Goal: Transaction & Acquisition: Obtain resource

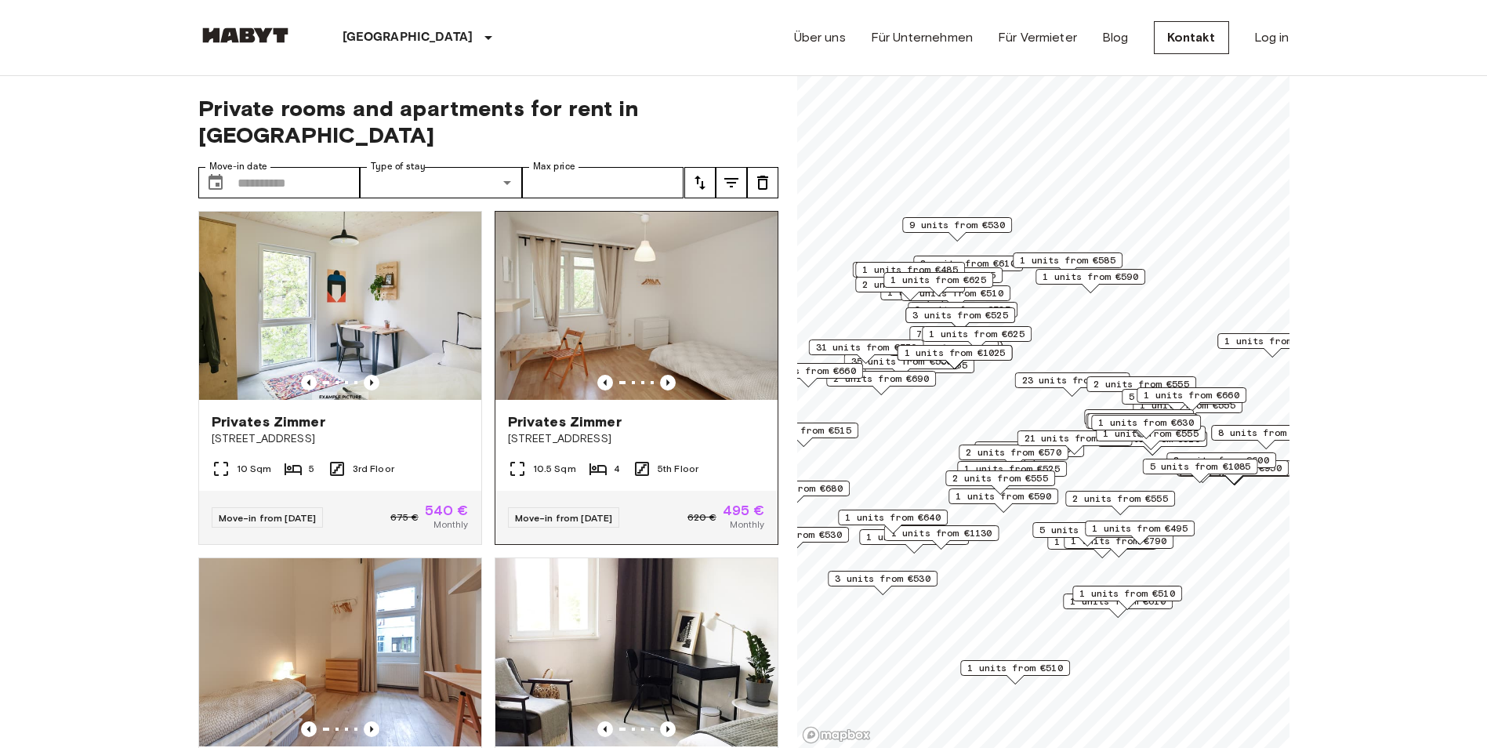
scroll to position [6481, 0]
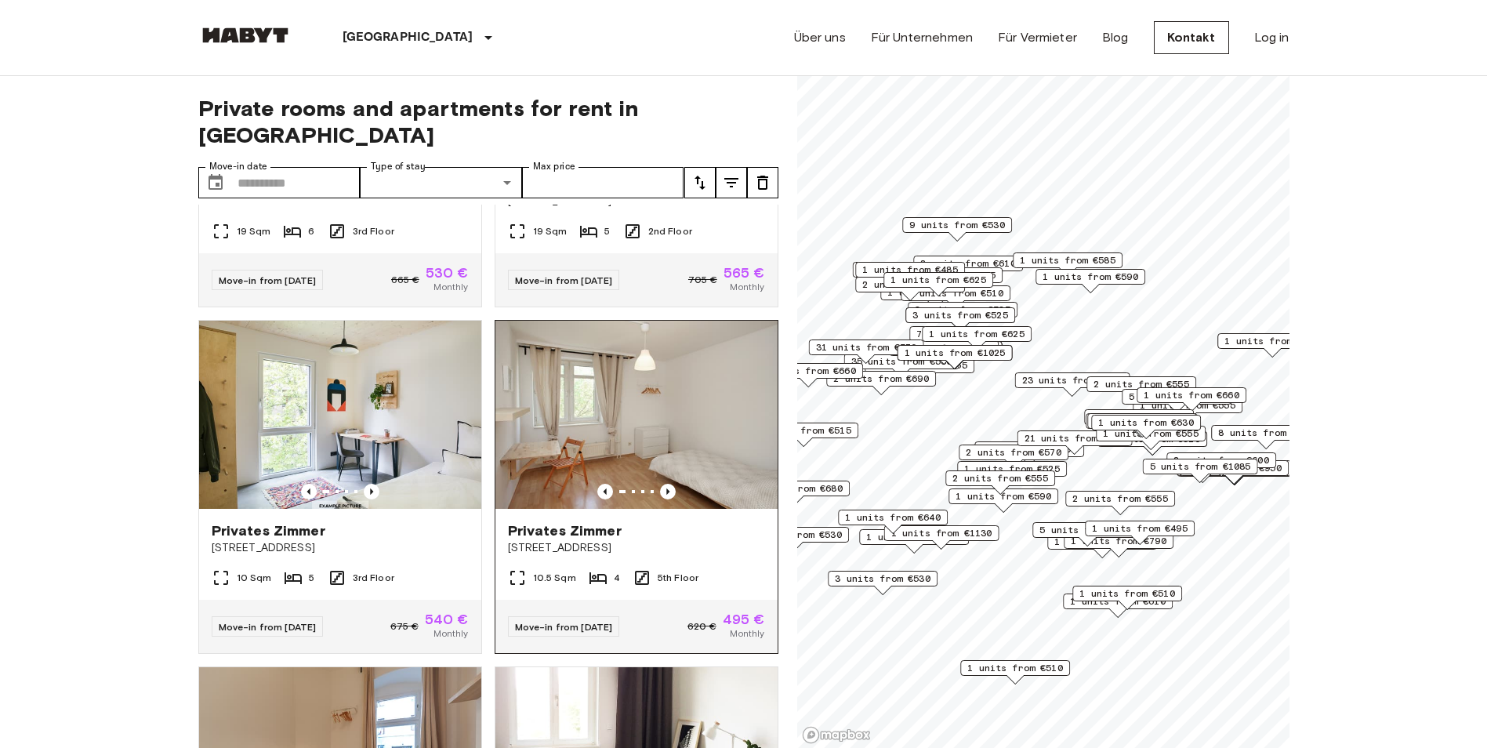
click at [541, 509] on img at bounding box center [636, 415] width 282 height 188
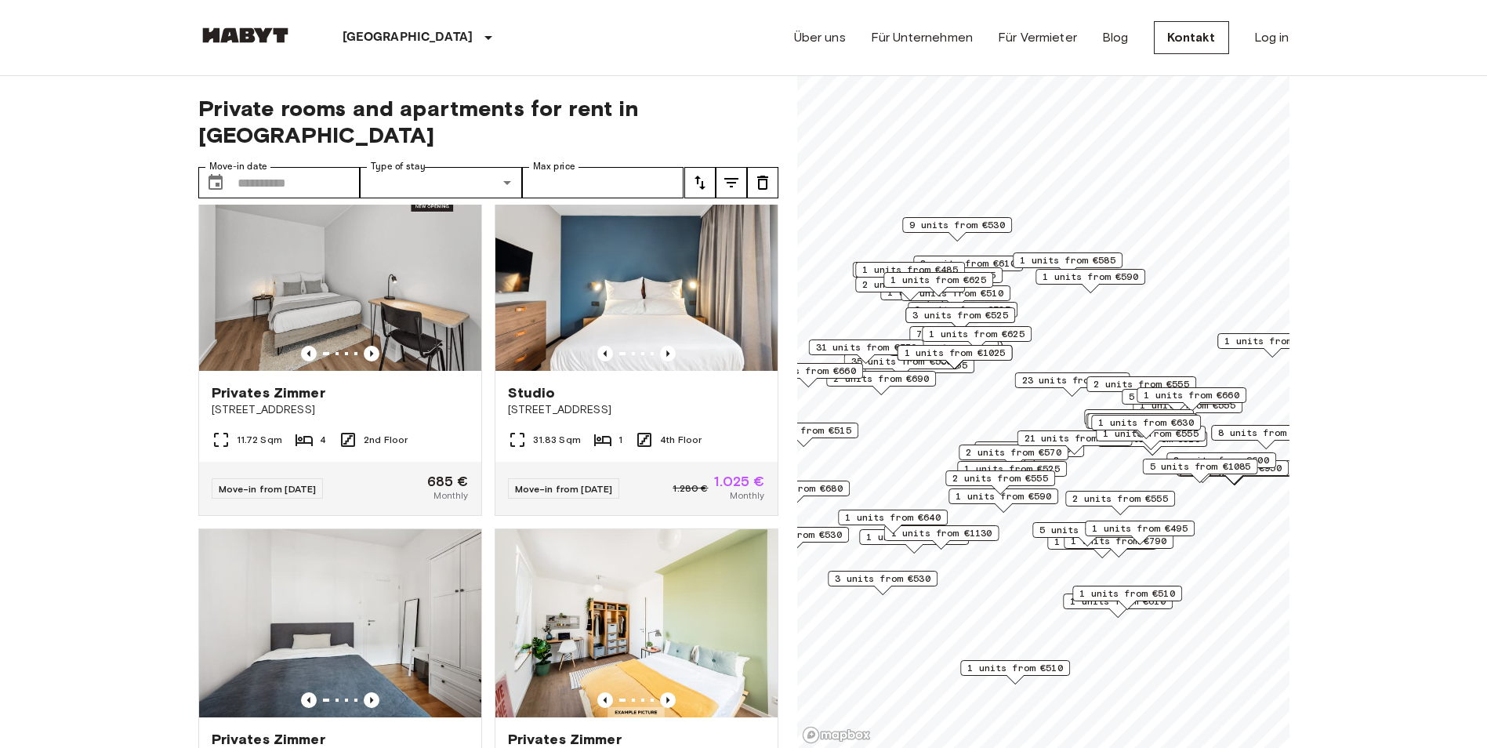
scroll to position [10086, 0]
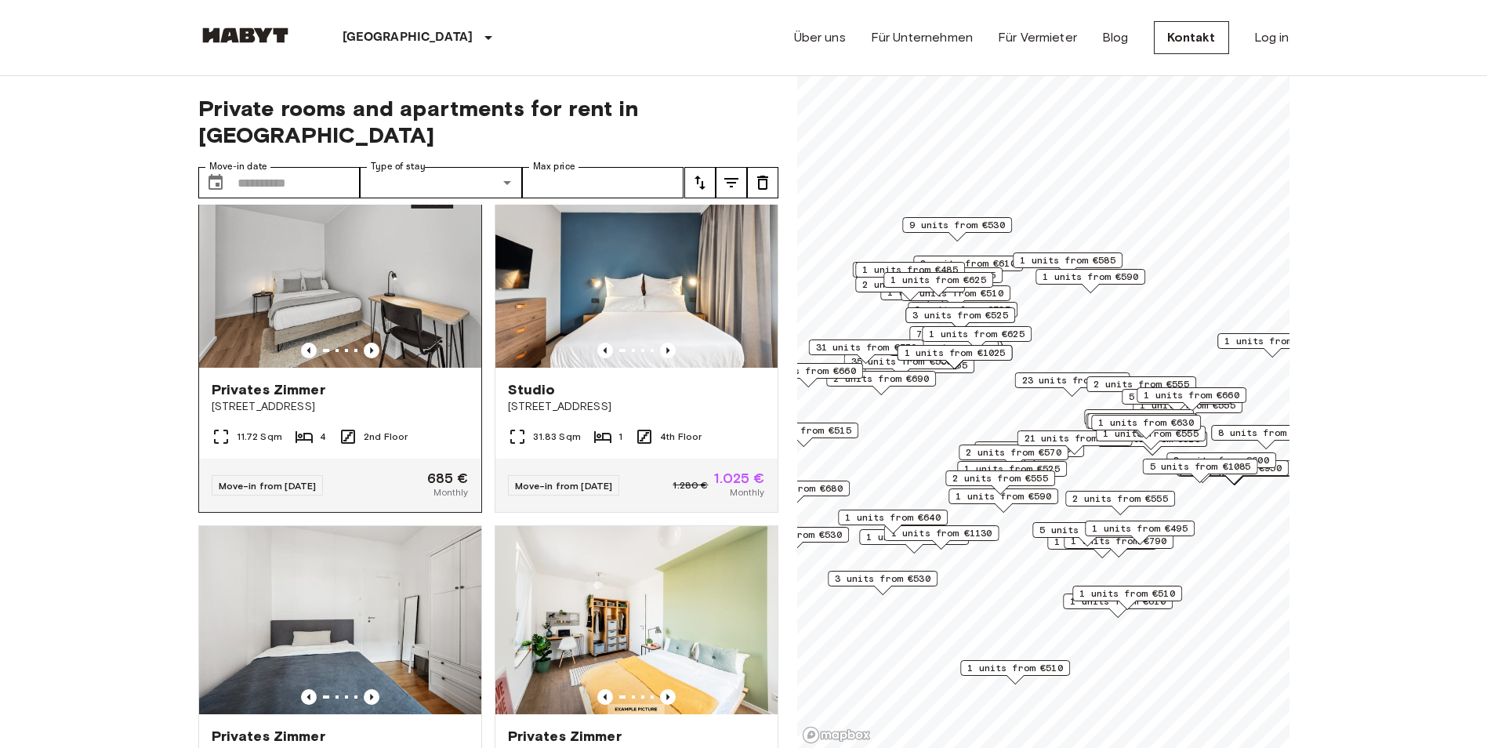
click at [423, 368] on img at bounding box center [340, 274] width 282 height 188
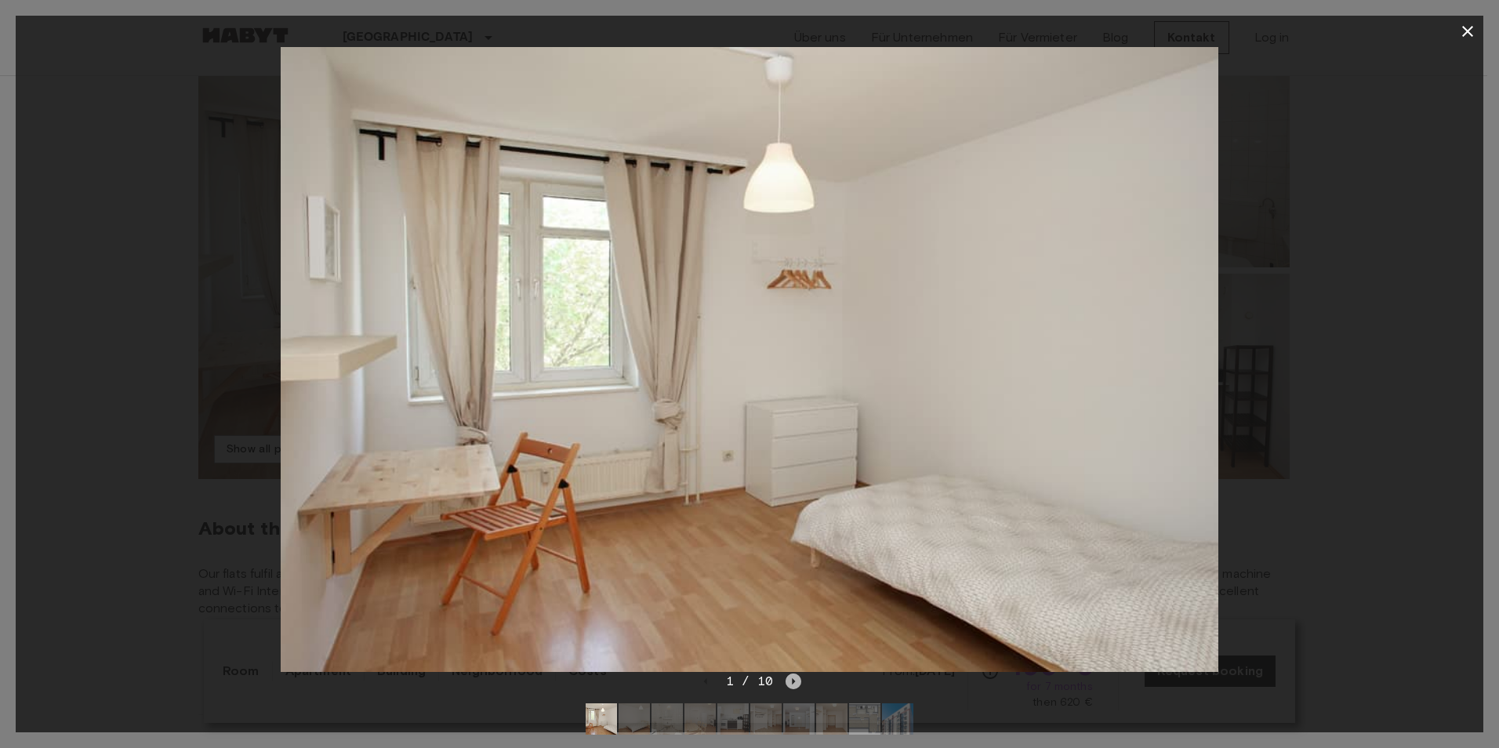
click at [787, 677] on icon "Next image" at bounding box center [793, 681] width 16 height 16
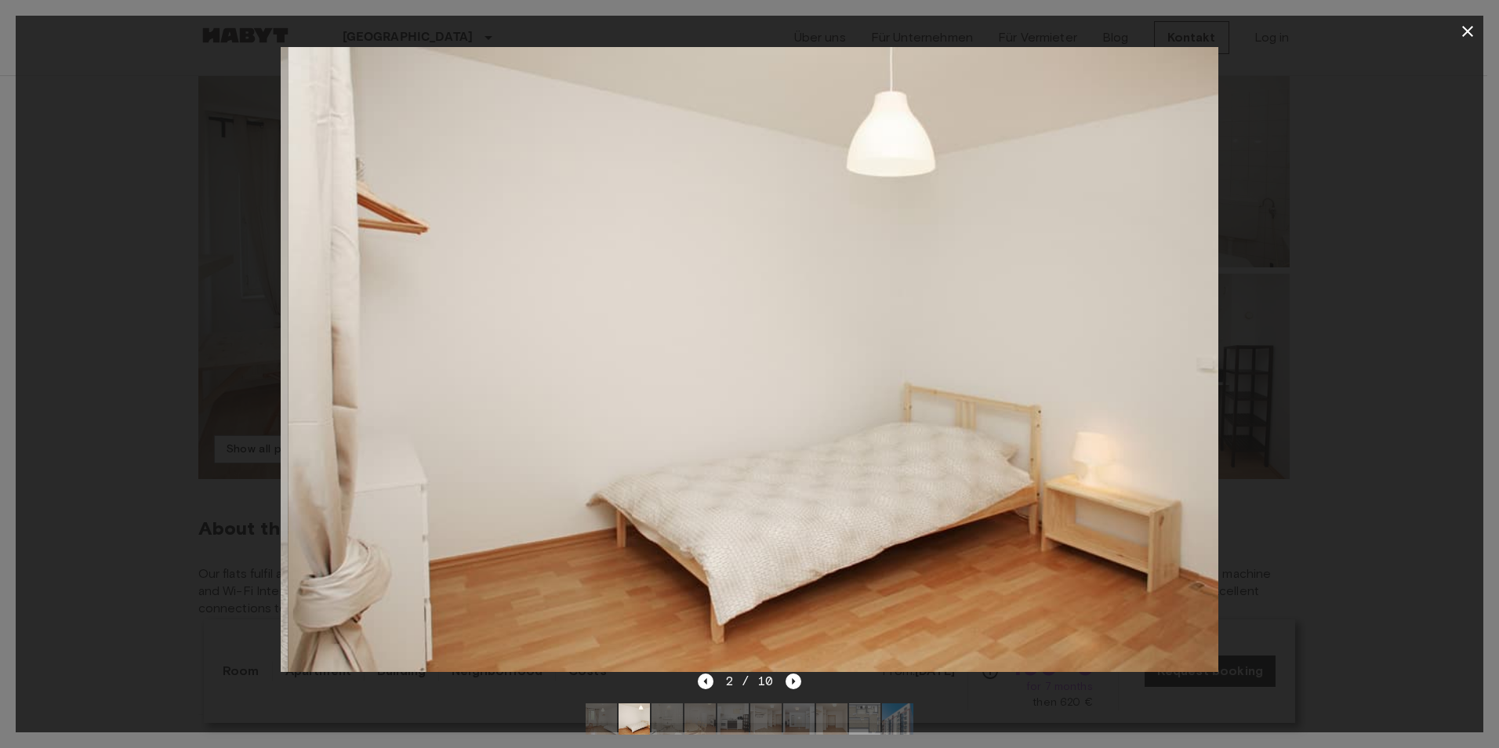
click at [784, 670] on img at bounding box center [757, 359] width 938 height 625
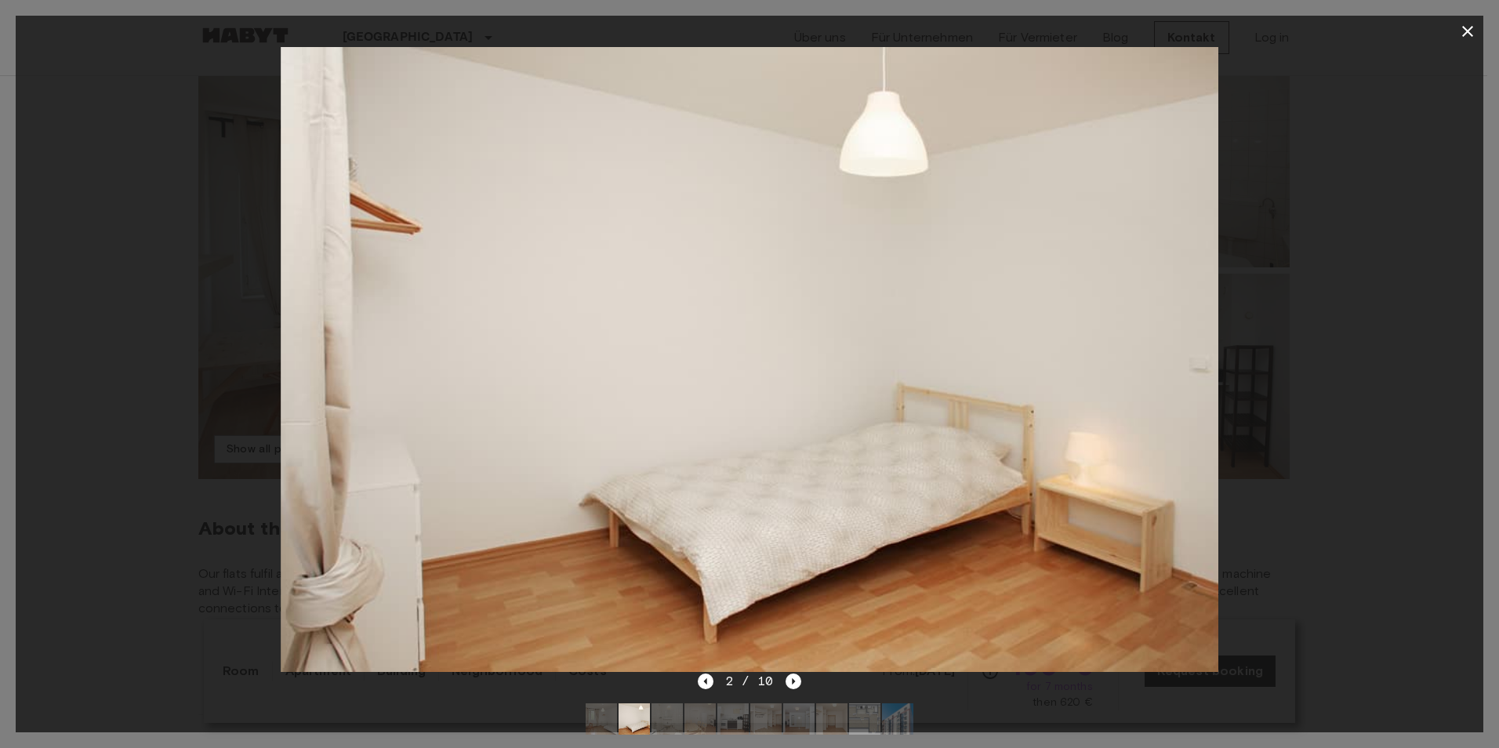
click at [783, 669] on img at bounding box center [750, 359] width 938 height 625
click at [785, 673] on icon "Next image" at bounding box center [793, 681] width 16 height 16
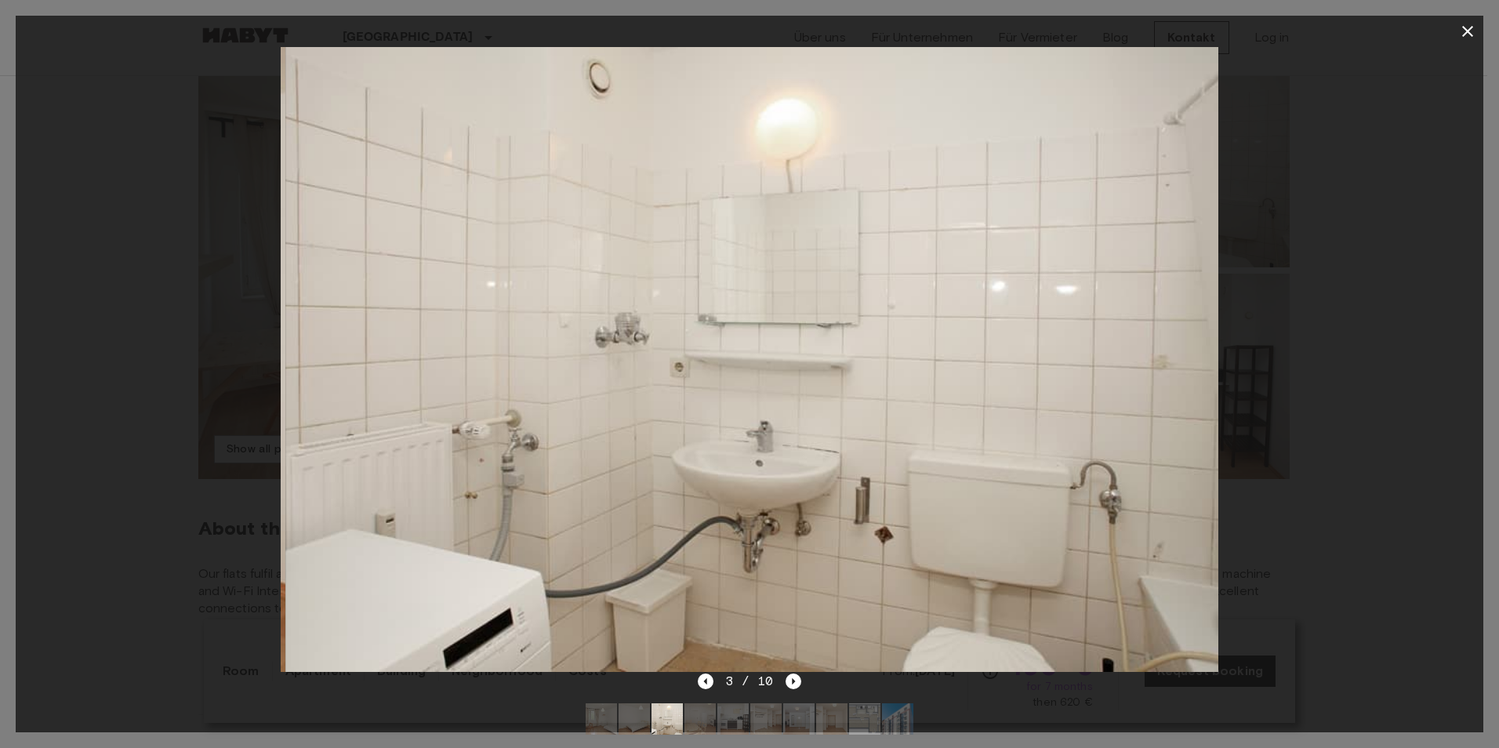
click at [780, 679] on div "3 / 10" at bounding box center [750, 681] width 104 height 19
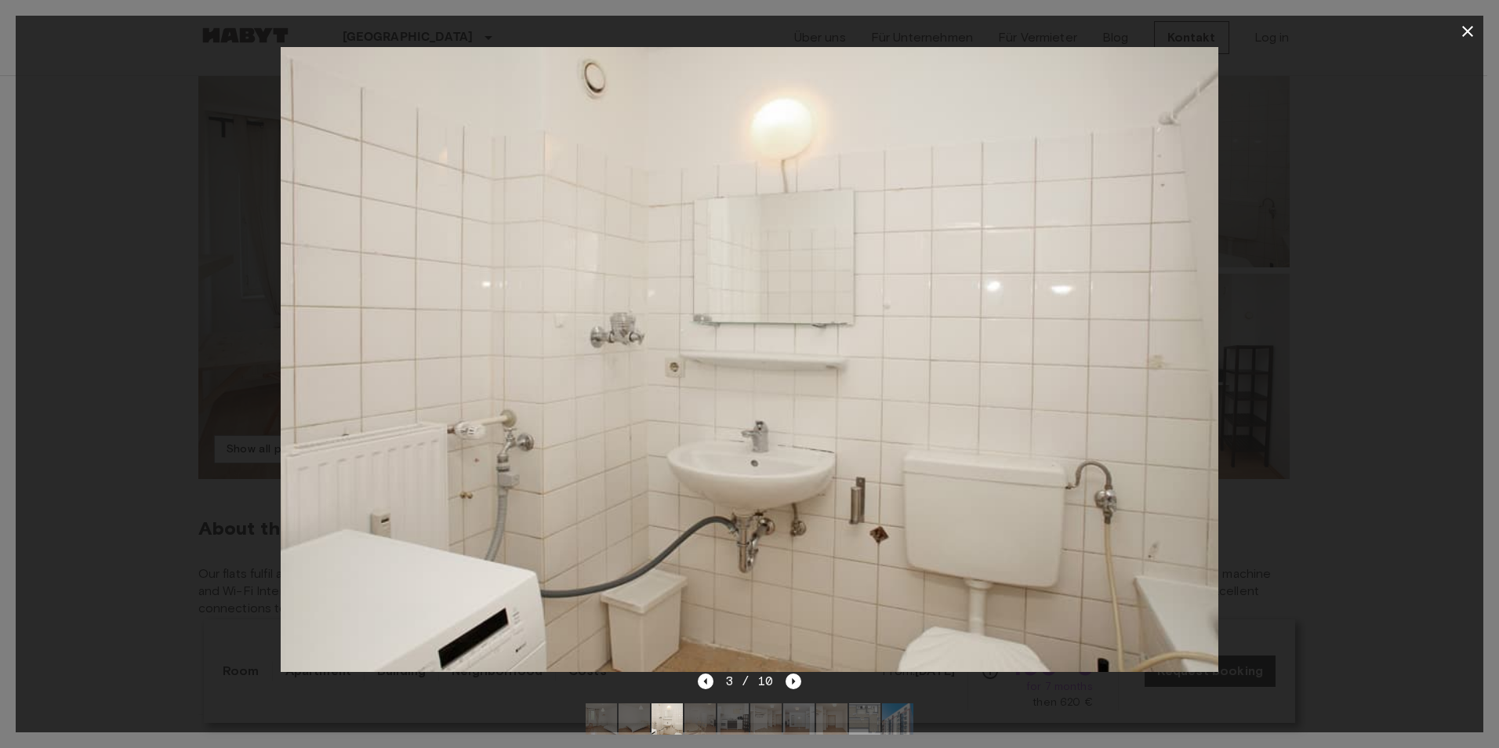
click at [775, 687] on div "3 / 10" at bounding box center [750, 681] width 104 height 19
click at [791, 683] on icon "Next image" at bounding box center [793, 681] width 16 height 16
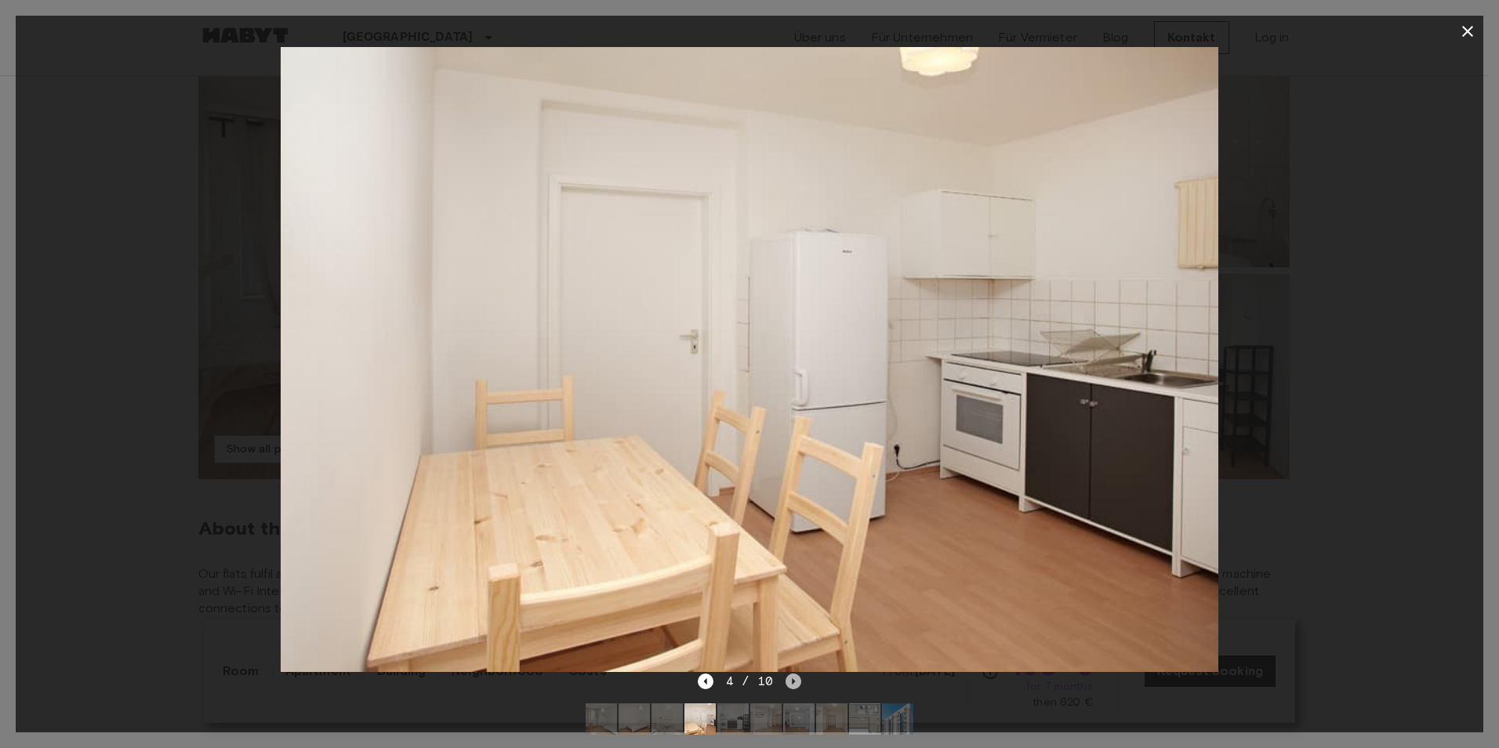
click at [796, 675] on icon "Next image" at bounding box center [793, 681] width 16 height 16
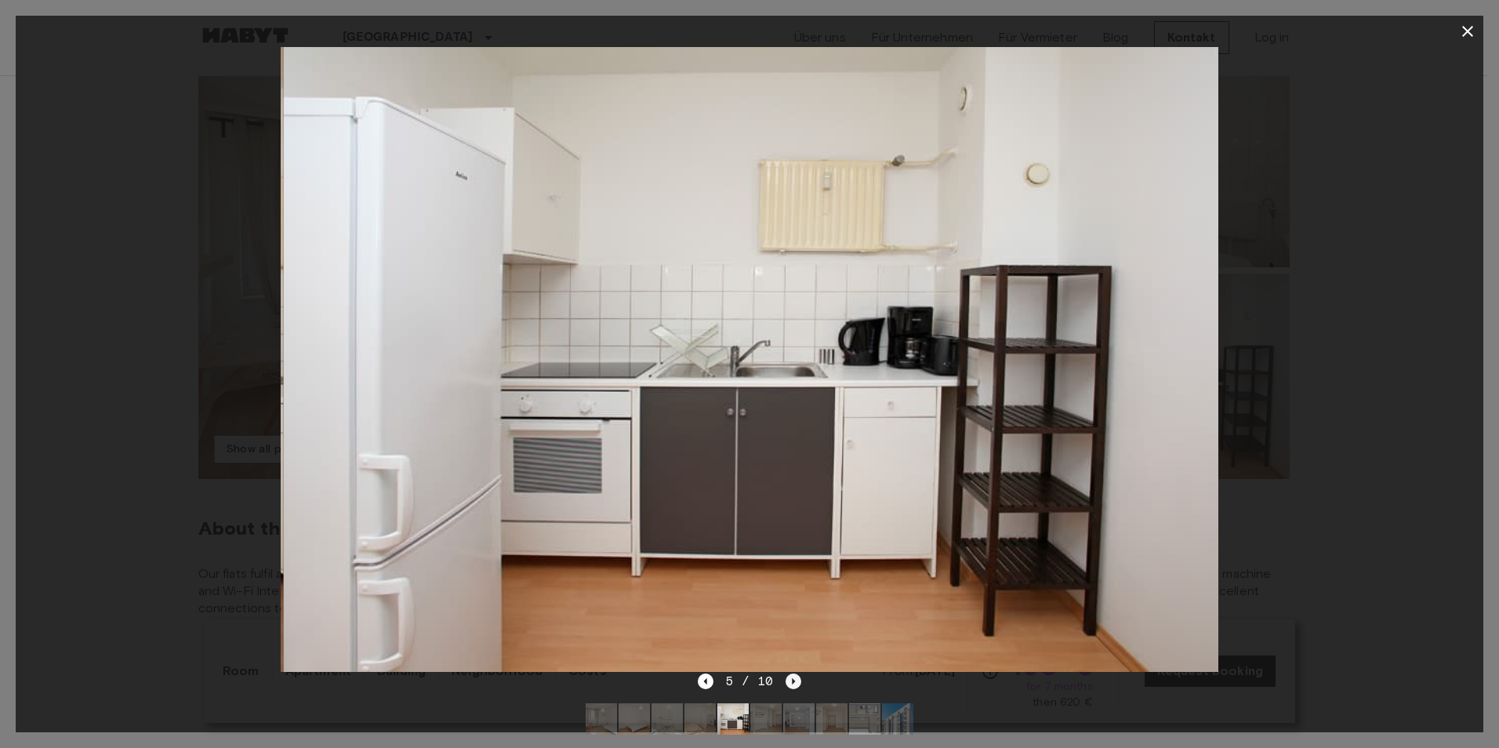
click at [796, 675] on icon "Next image" at bounding box center [793, 681] width 16 height 16
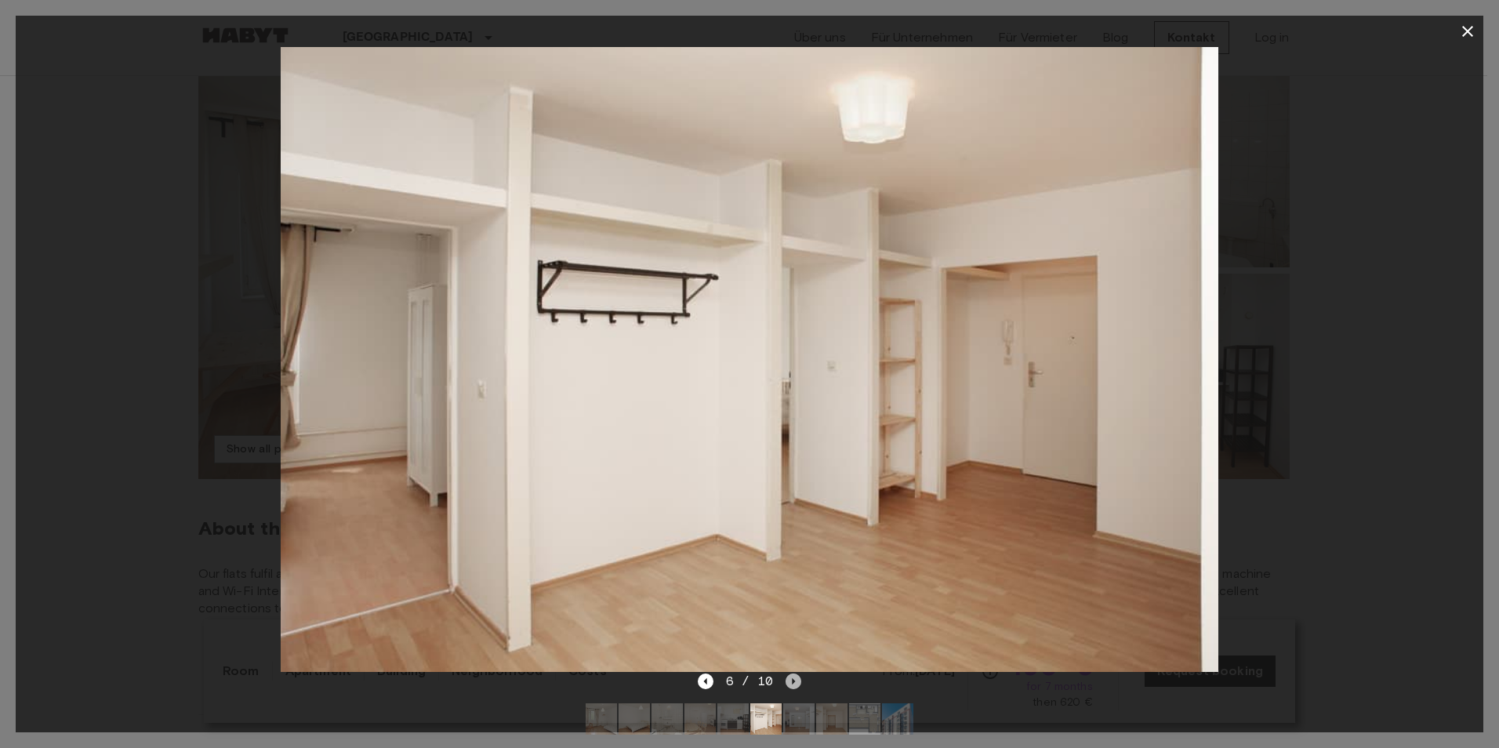
click at [796, 675] on icon "Next image" at bounding box center [793, 681] width 16 height 16
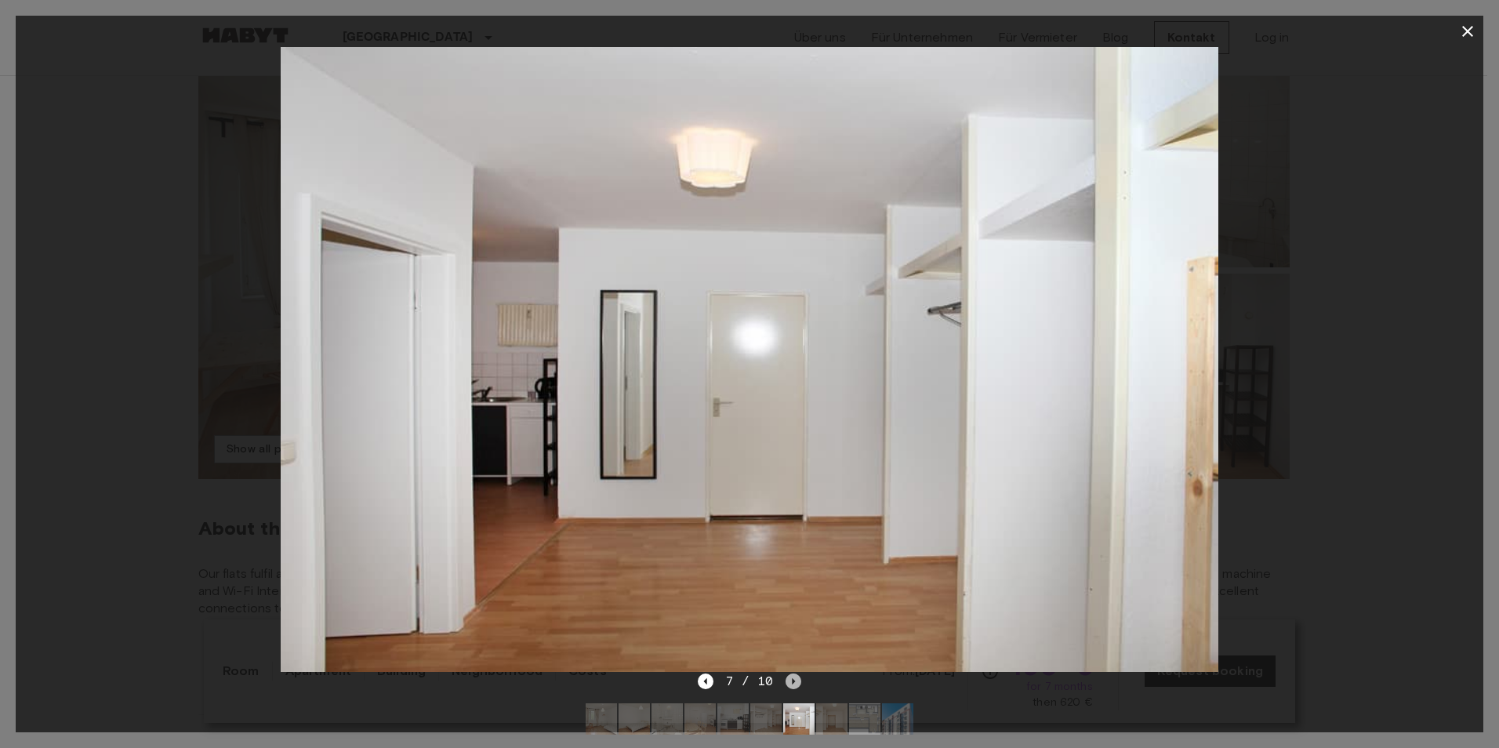
click at [796, 675] on icon "Next image" at bounding box center [793, 681] width 16 height 16
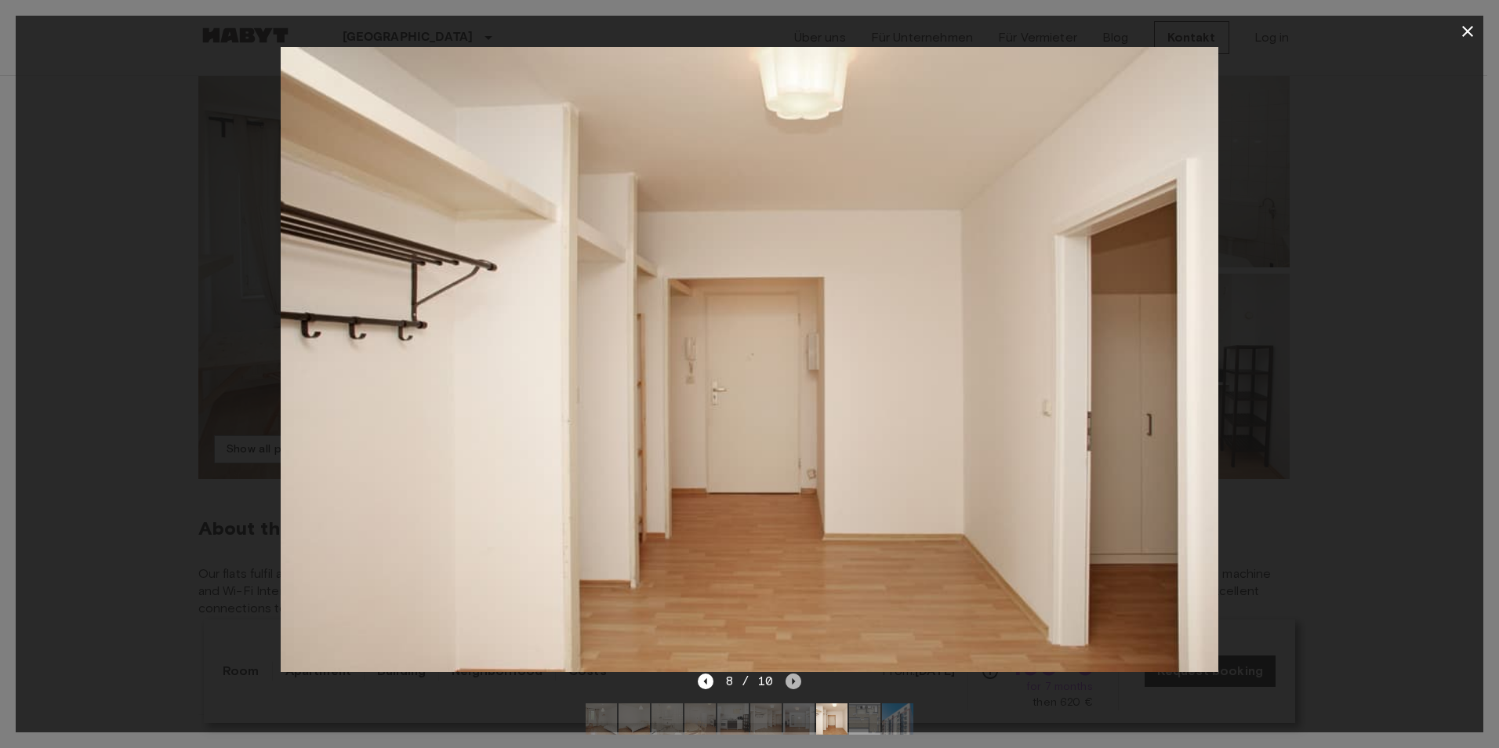
click at [793, 677] on icon "Next image" at bounding box center [793, 681] width 16 height 16
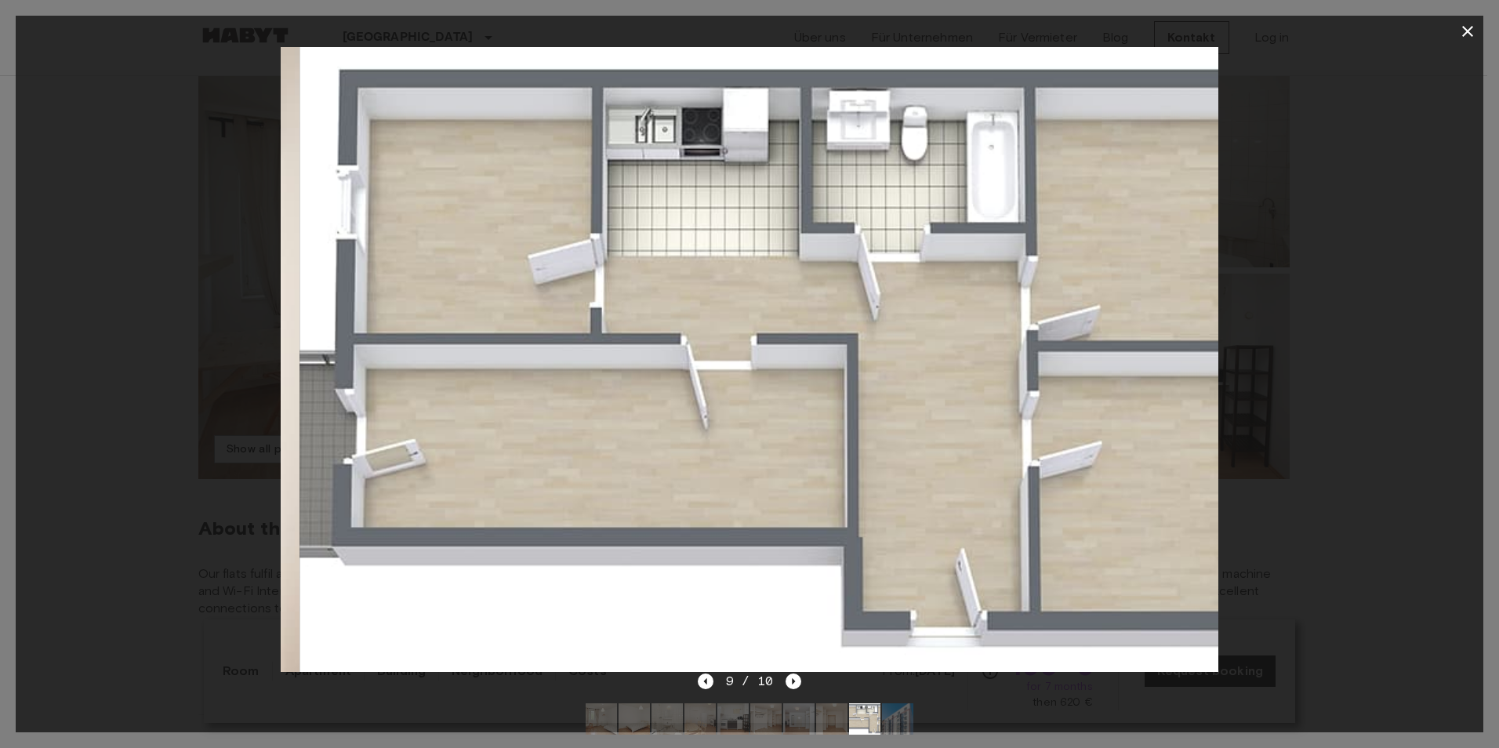
click at [791, 665] on img at bounding box center [768, 359] width 938 height 625
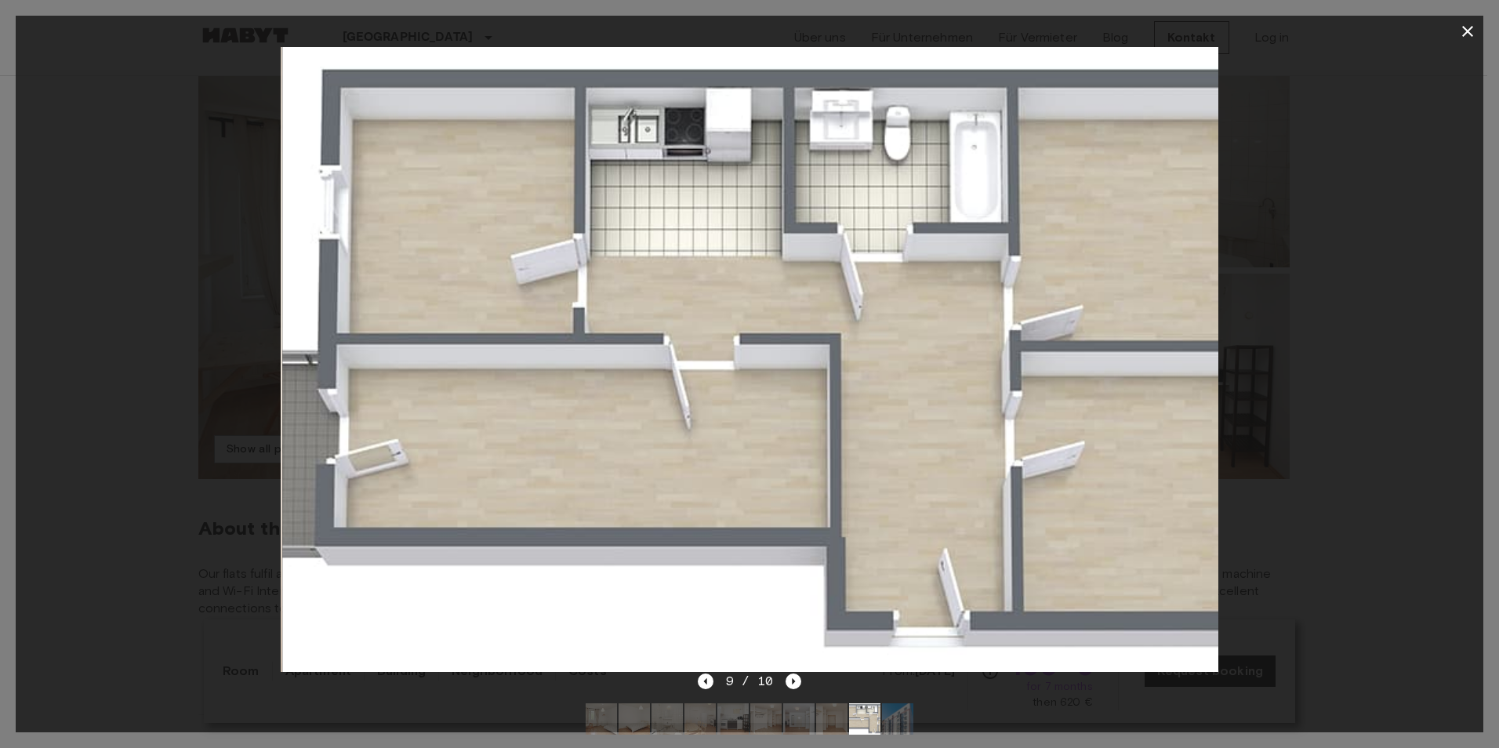
click at [791, 665] on img at bounding box center [751, 359] width 938 height 625
click at [790, 680] on icon "Next image" at bounding box center [793, 681] width 16 height 16
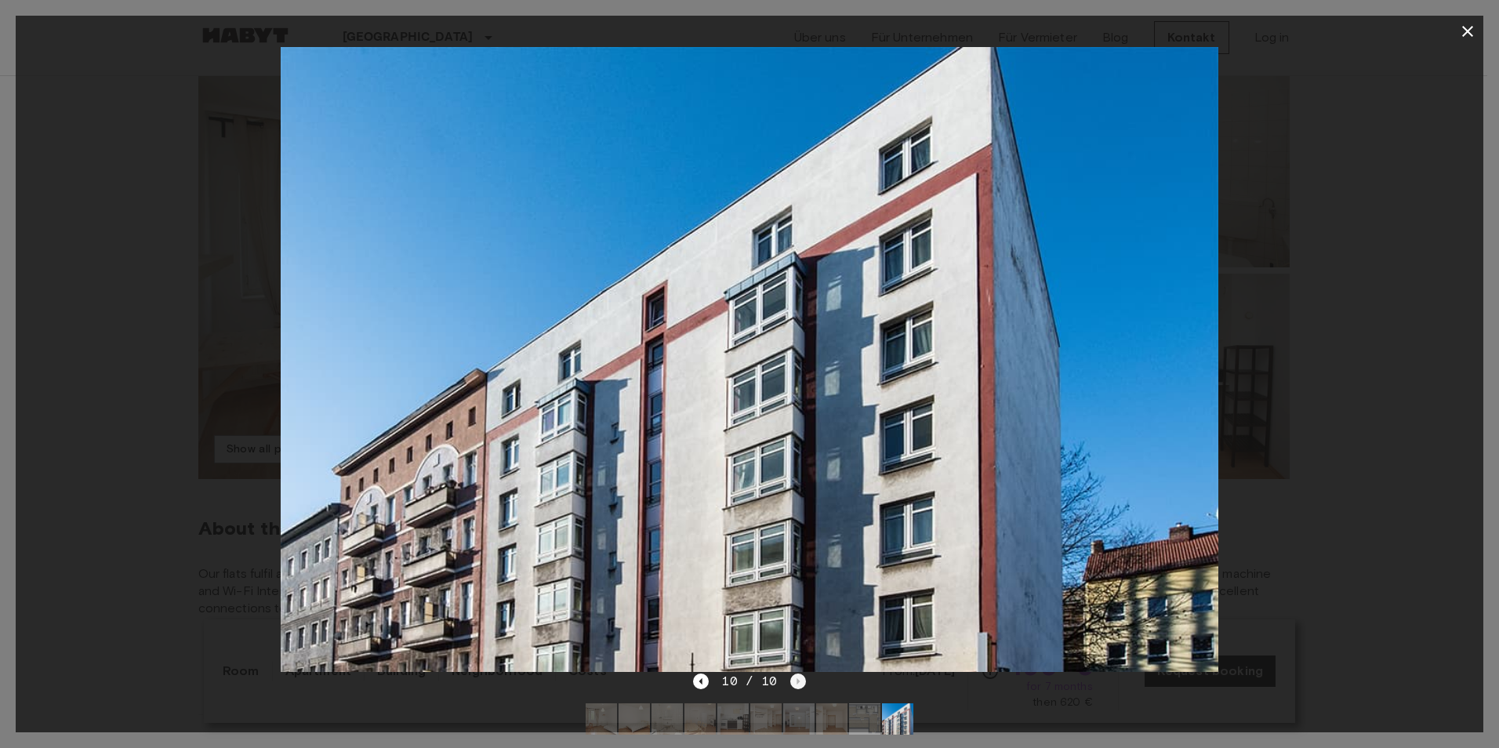
click at [790, 680] on div "10 / 10" at bounding box center [749, 681] width 112 height 19
click at [699, 686] on icon "Previous image" at bounding box center [701, 681] width 16 height 16
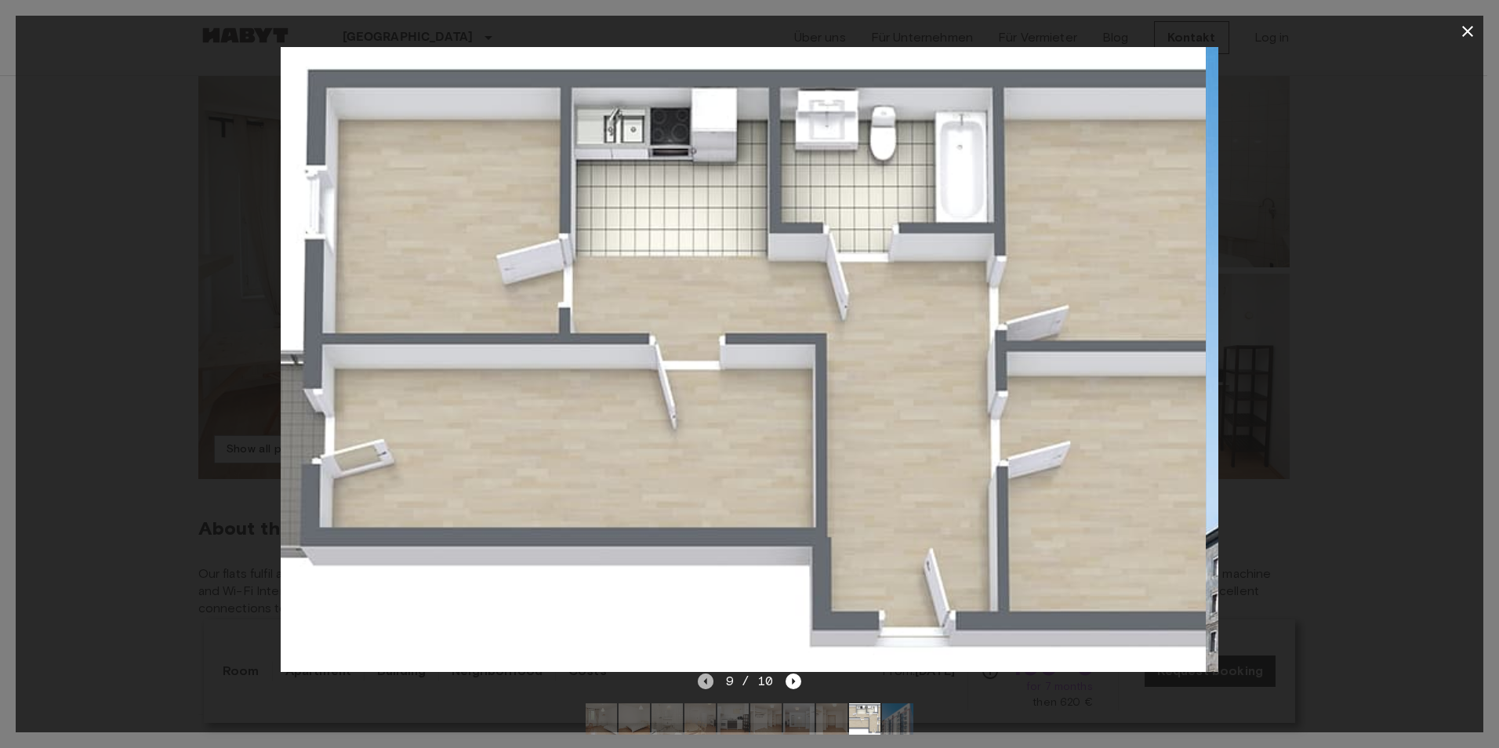
click at [699, 686] on icon "Previous image" at bounding box center [706, 681] width 16 height 16
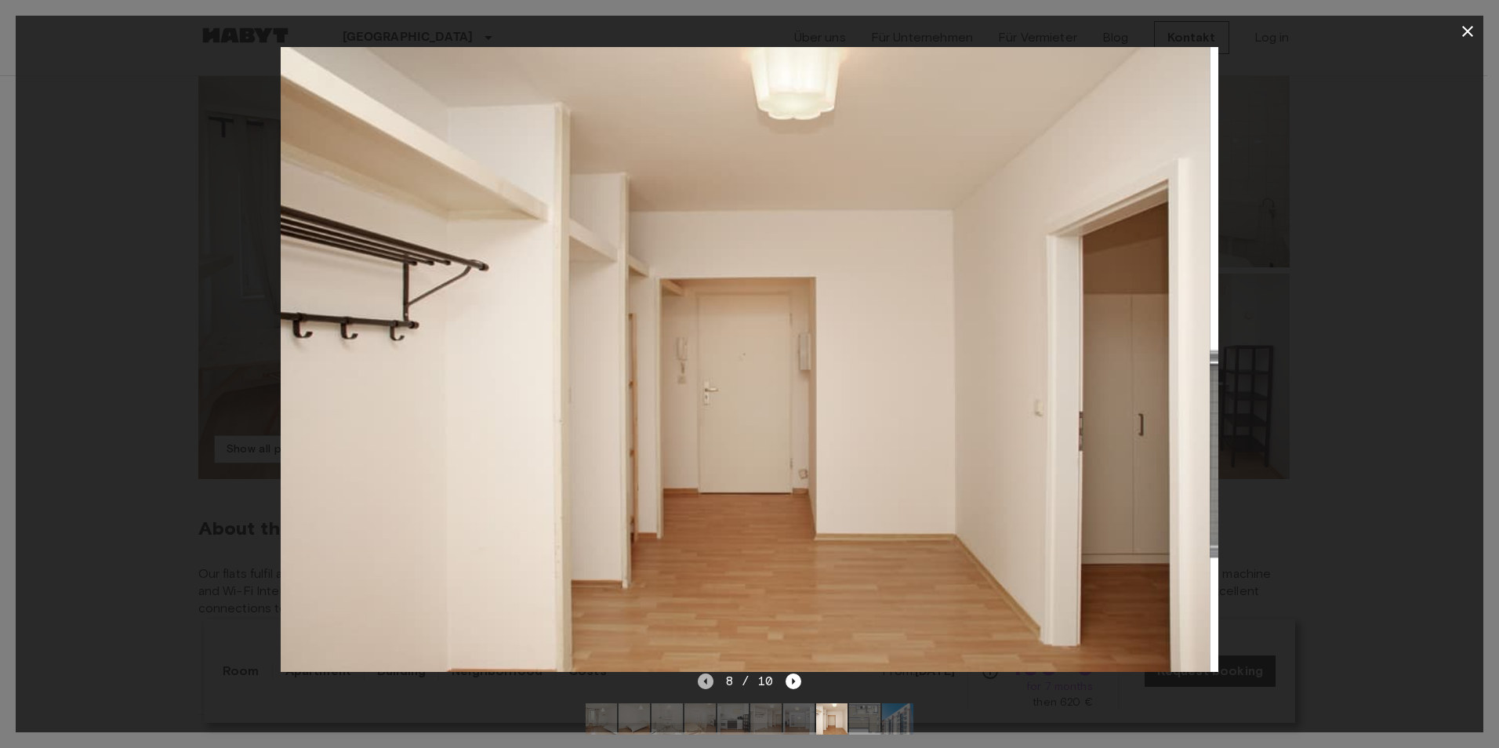
click at [700, 684] on icon "Previous image" at bounding box center [706, 681] width 16 height 16
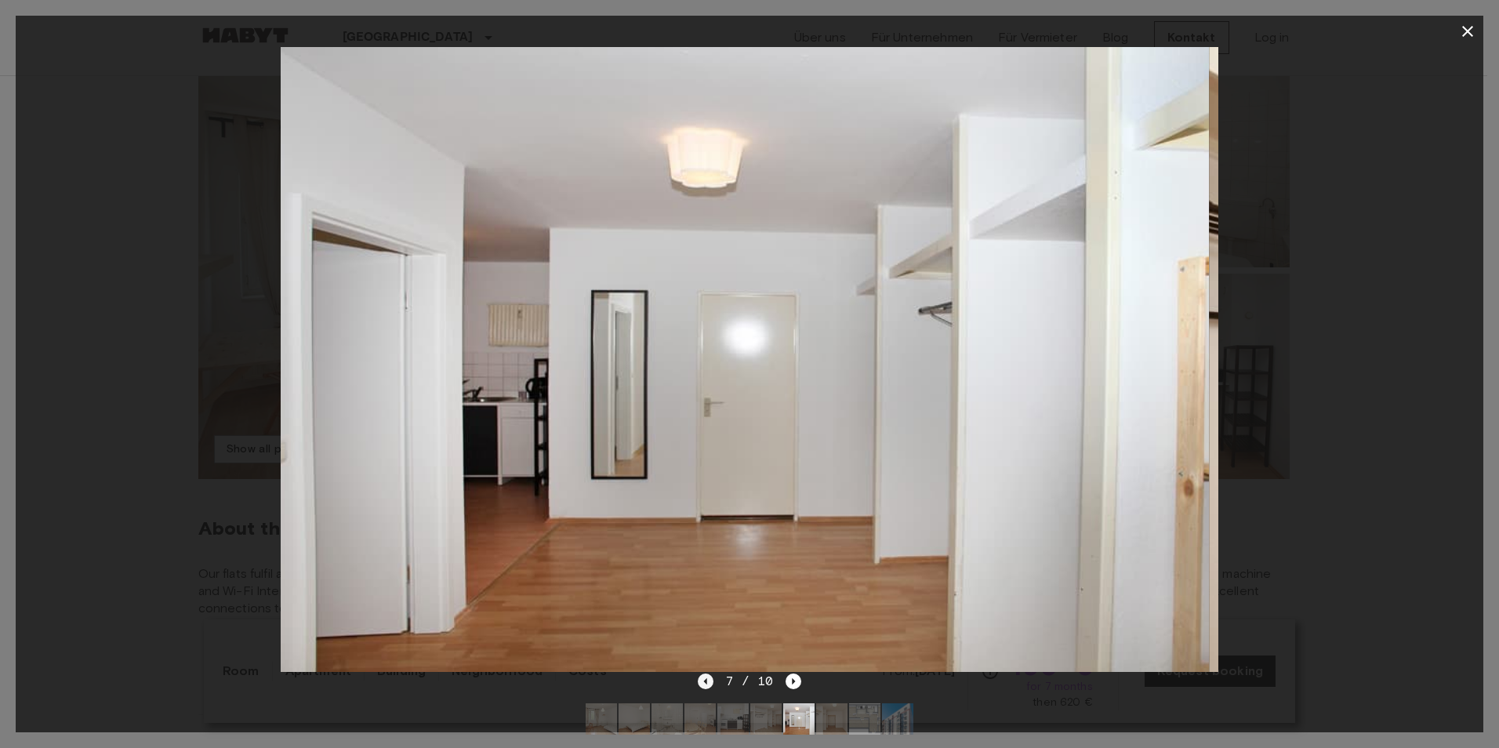
click at [702, 679] on icon "Previous image" at bounding box center [706, 681] width 16 height 16
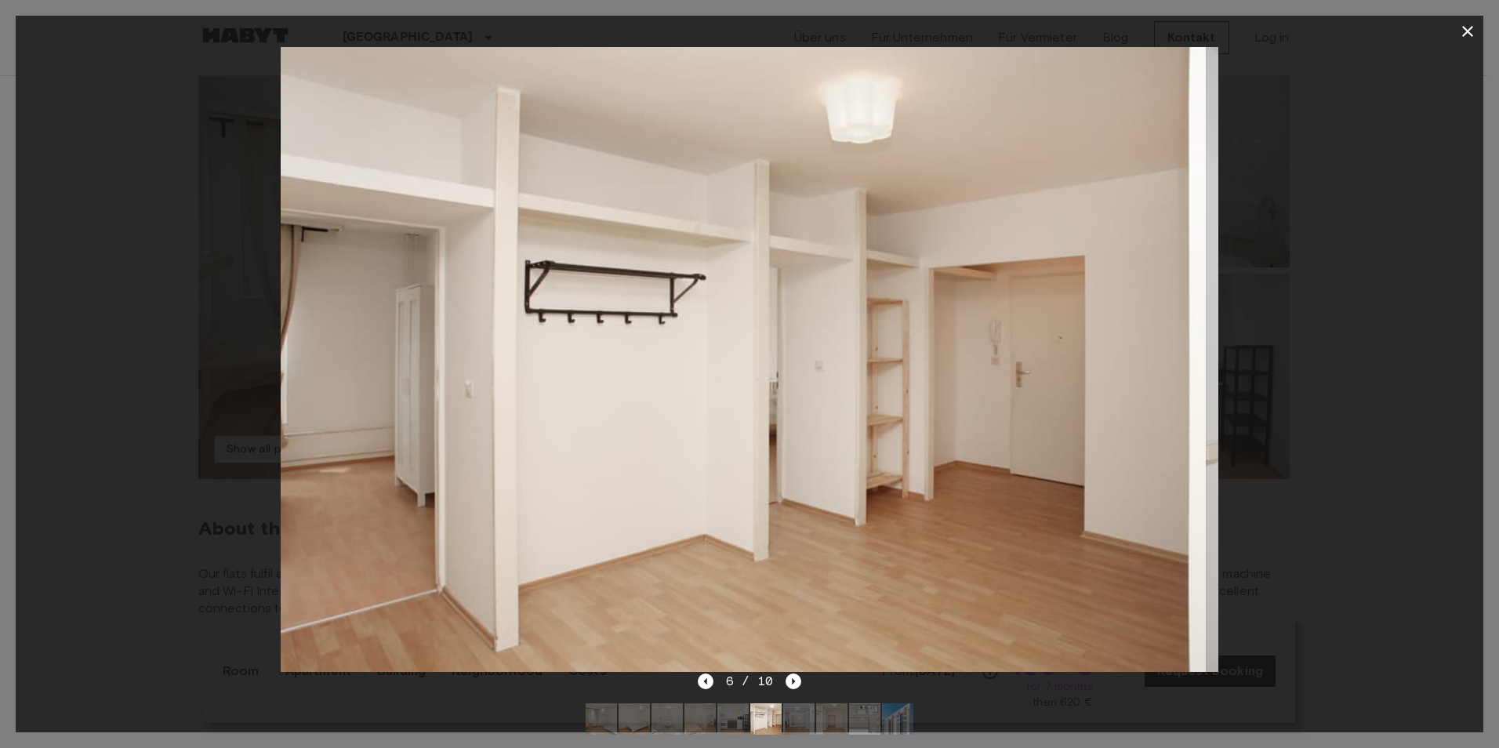
click at [704, 668] on img at bounding box center [737, 359] width 938 height 625
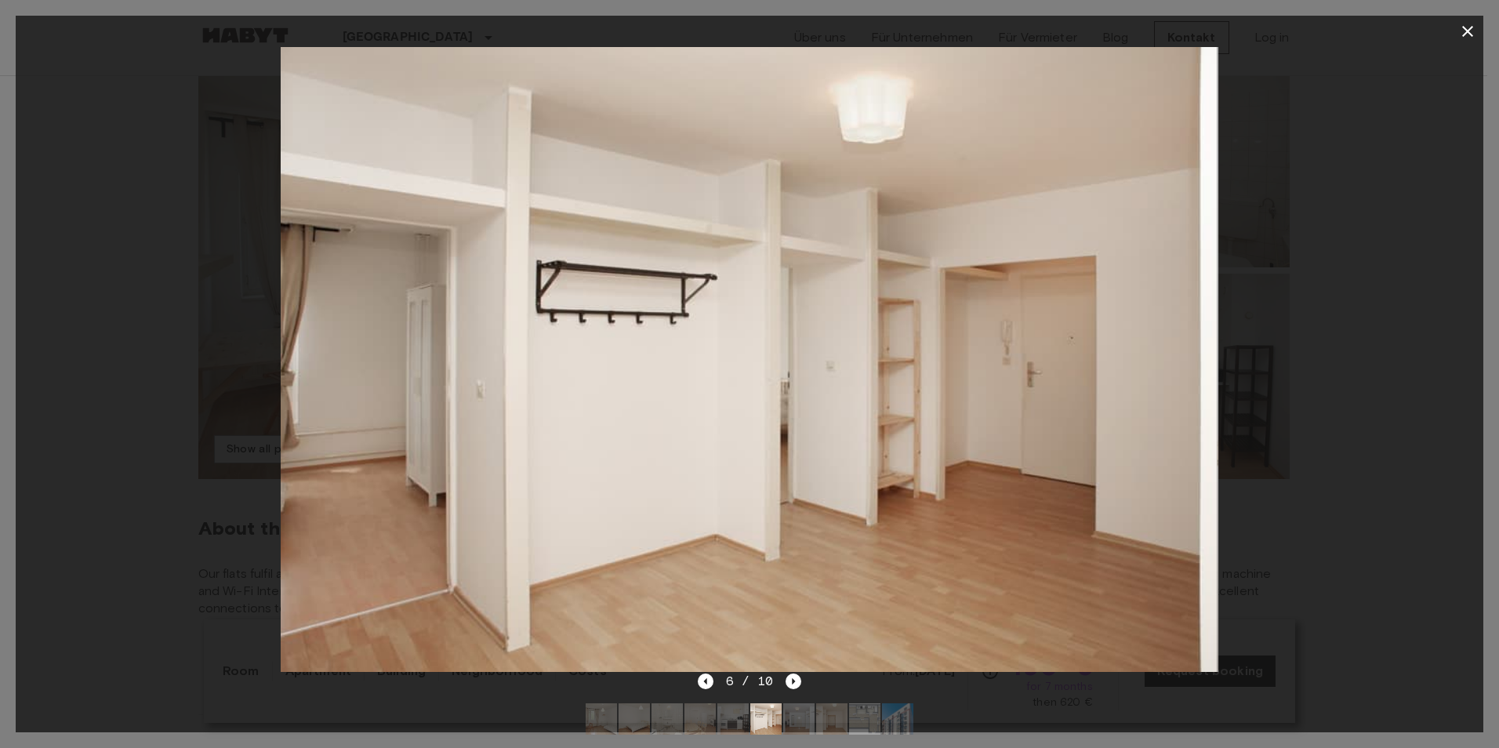
click at [704, 668] on img at bounding box center [748, 359] width 938 height 625
click at [714, 674] on div "6 / 10" at bounding box center [750, 681] width 104 height 19
click at [696, 683] on div "6 / 10" at bounding box center [749, 709] width 1467 height 75
drag, startPoint x: 727, startPoint y: 676, endPoint x: 734, endPoint y: 682, distance: 9.4
click at [730, 678] on span "6 / 10" at bounding box center [750, 681] width 48 height 19
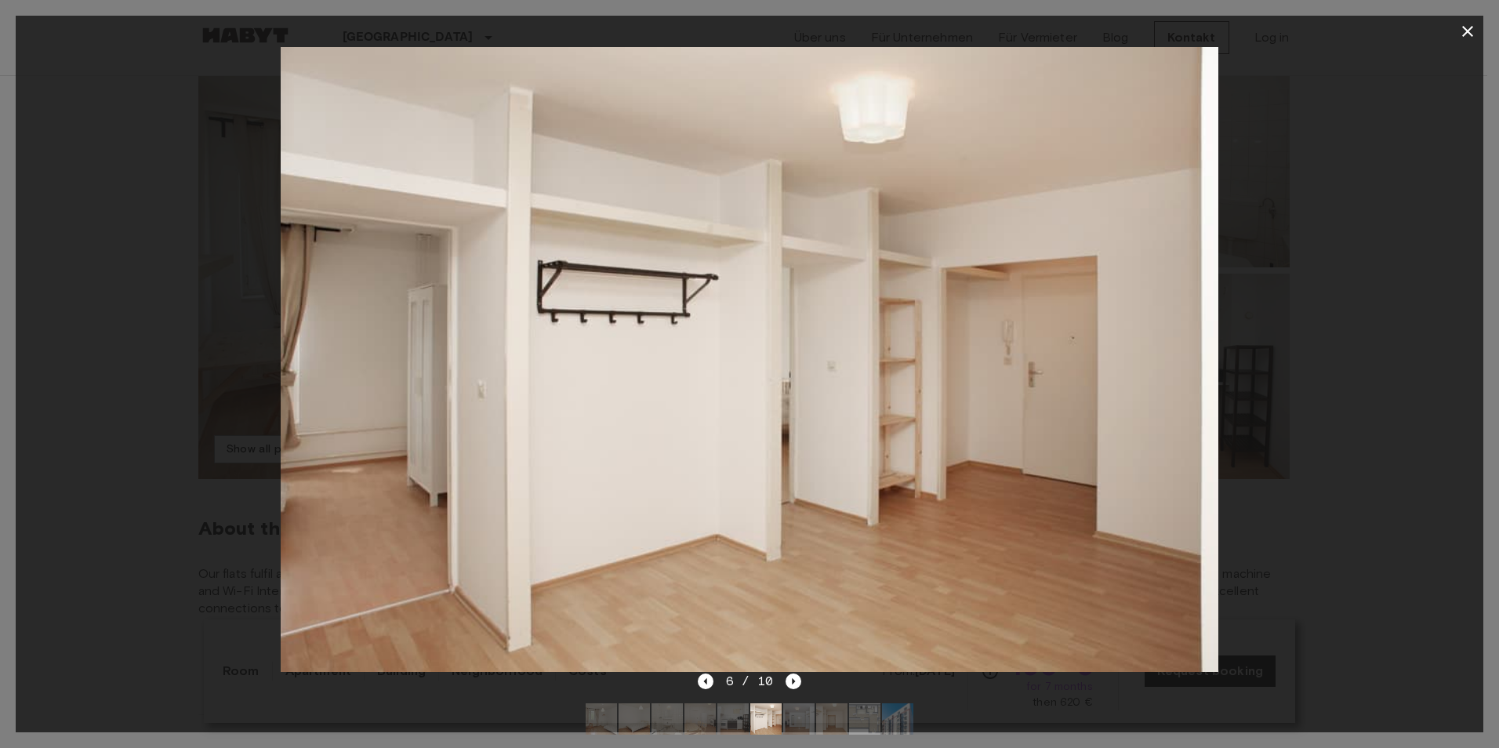
click at [891, 712] on img at bounding box center [897, 718] width 31 height 31
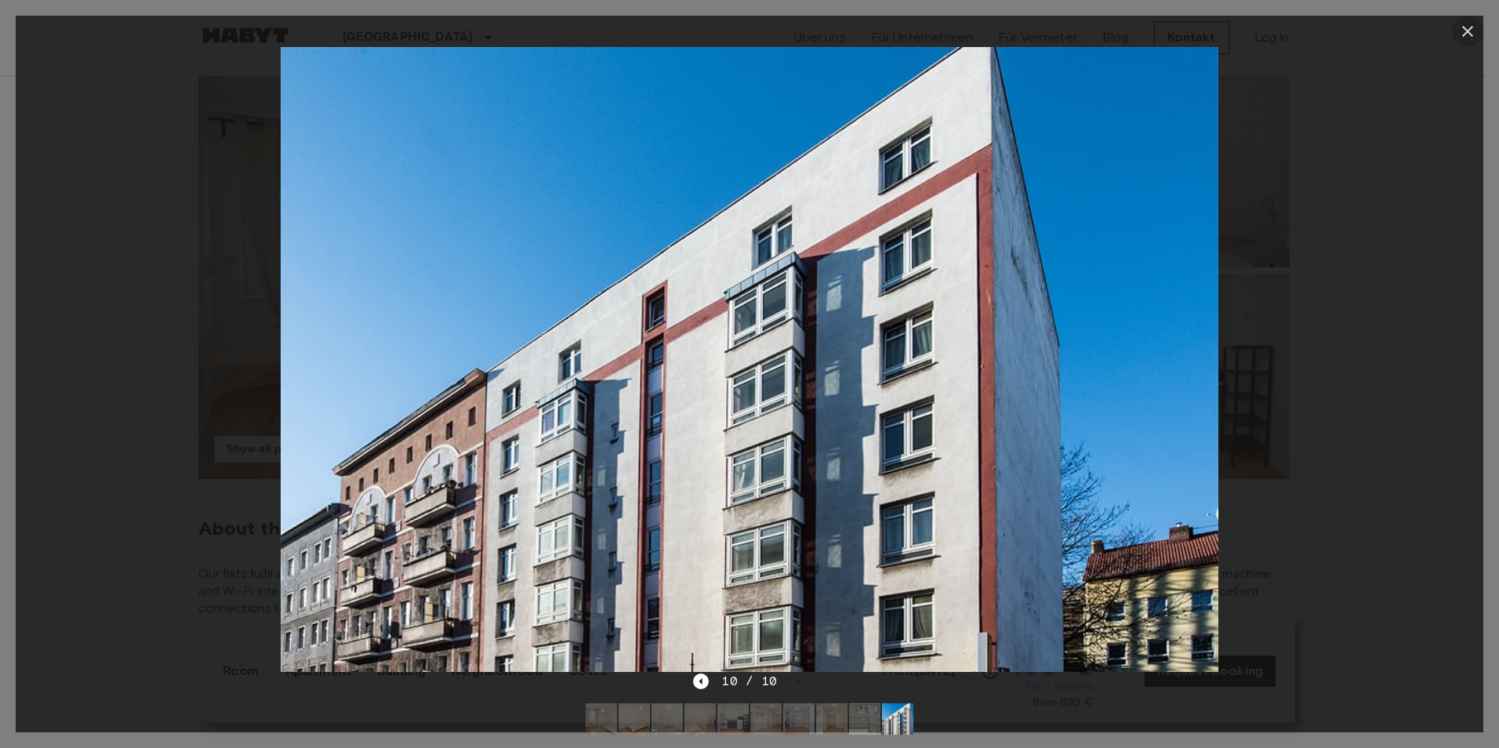
click at [1462, 33] on icon "button" at bounding box center [1467, 31] width 19 height 19
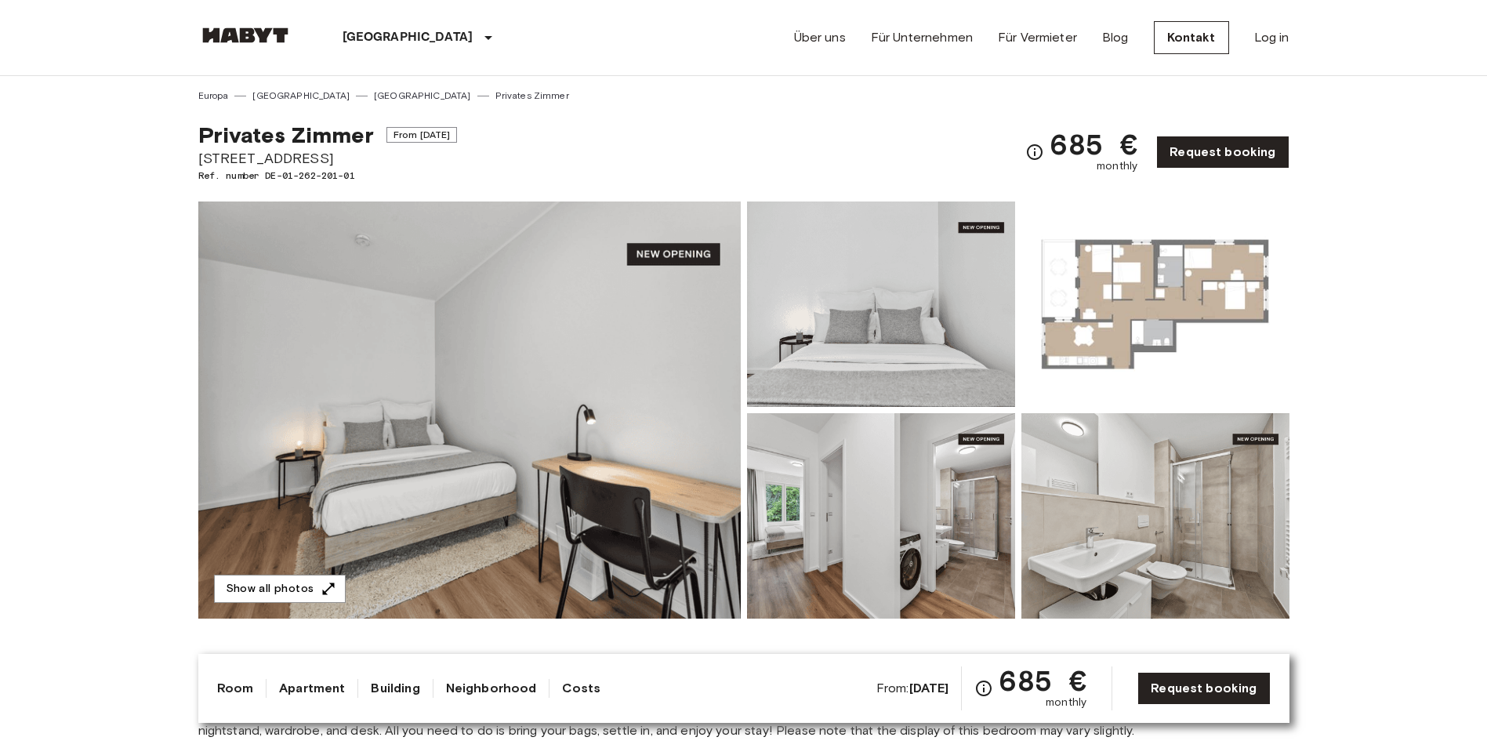
click at [524, 436] on img at bounding box center [469, 409] width 542 height 417
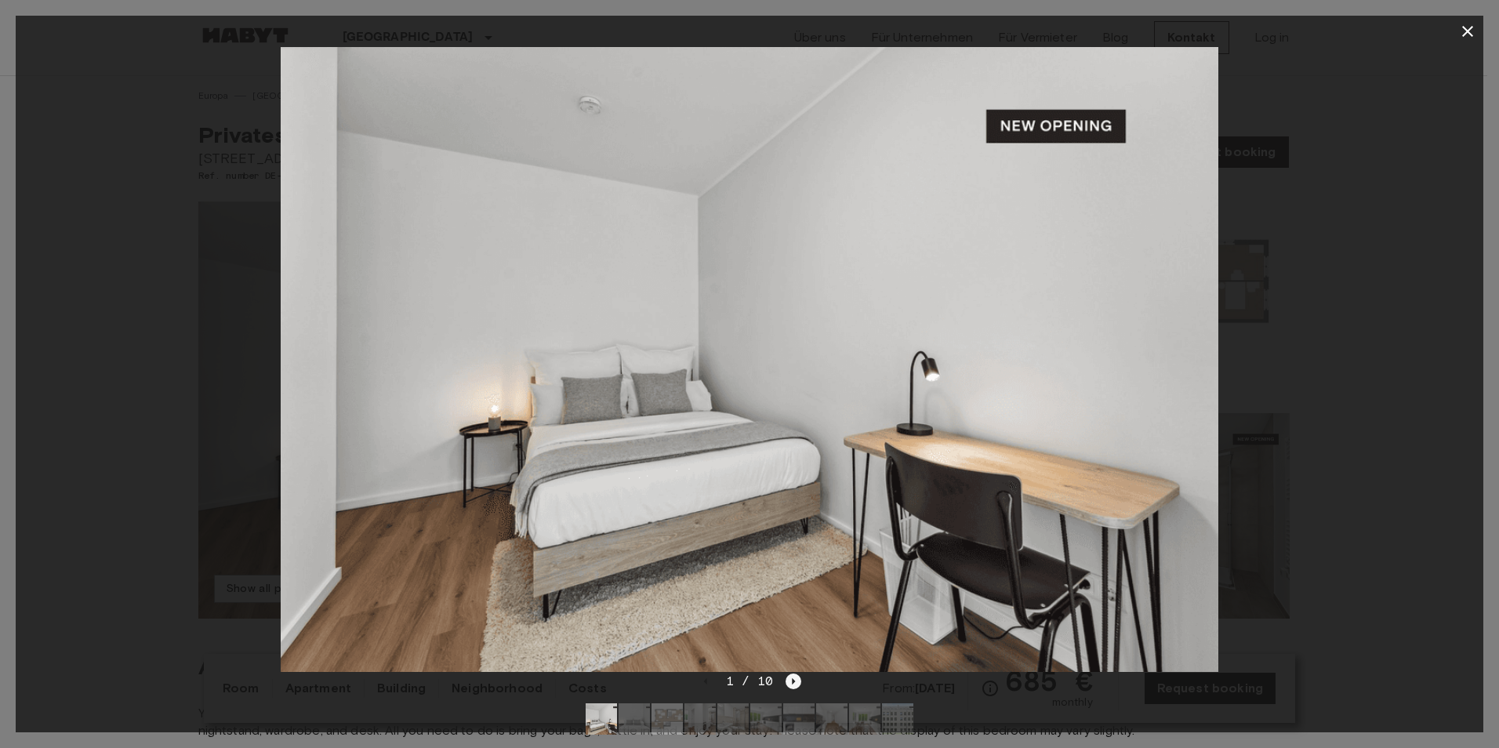
click at [791, 677] on icon "Next image" at bounding box center [793, 681] width 16 height 16
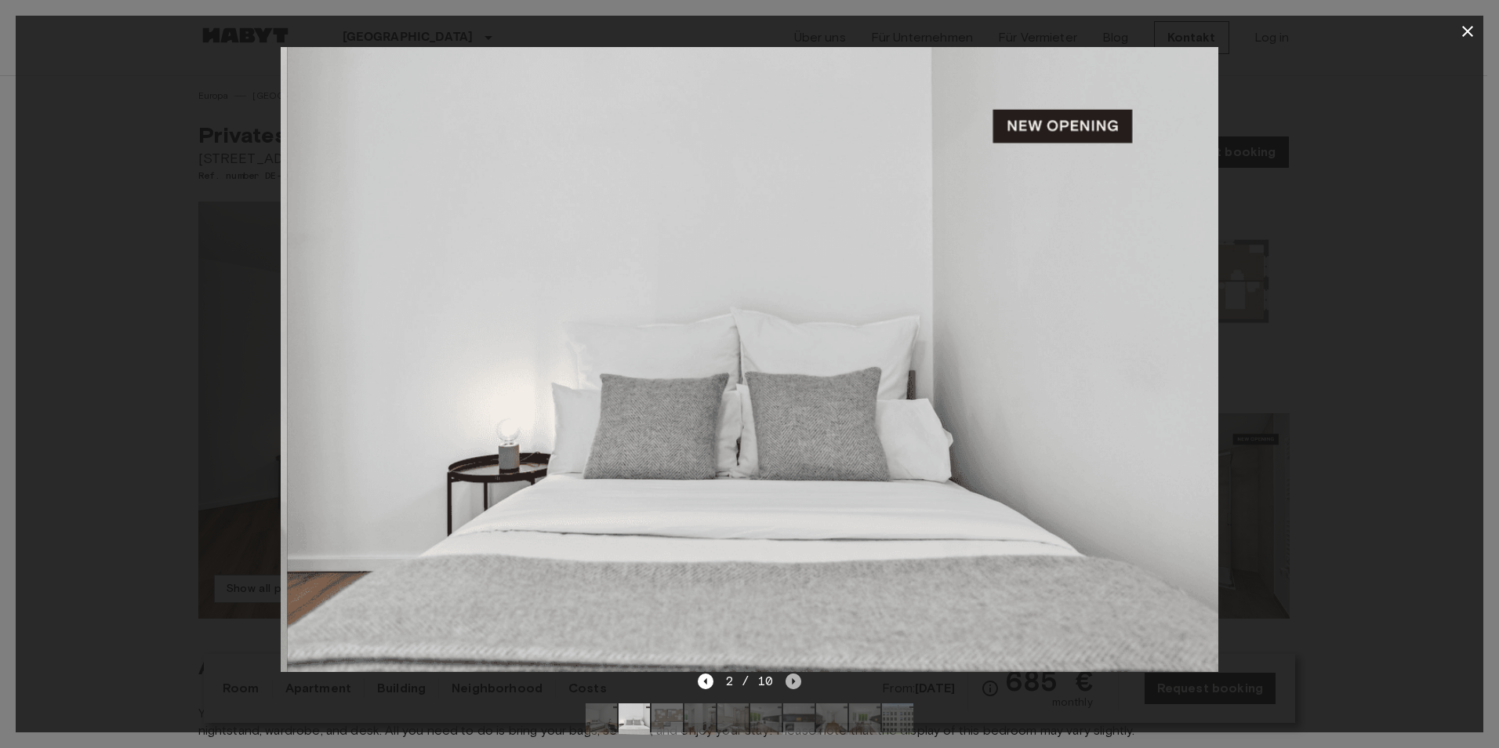
click at [791, 677] on icon "Next image" at bounding box center [793, 681] width 16 height 16
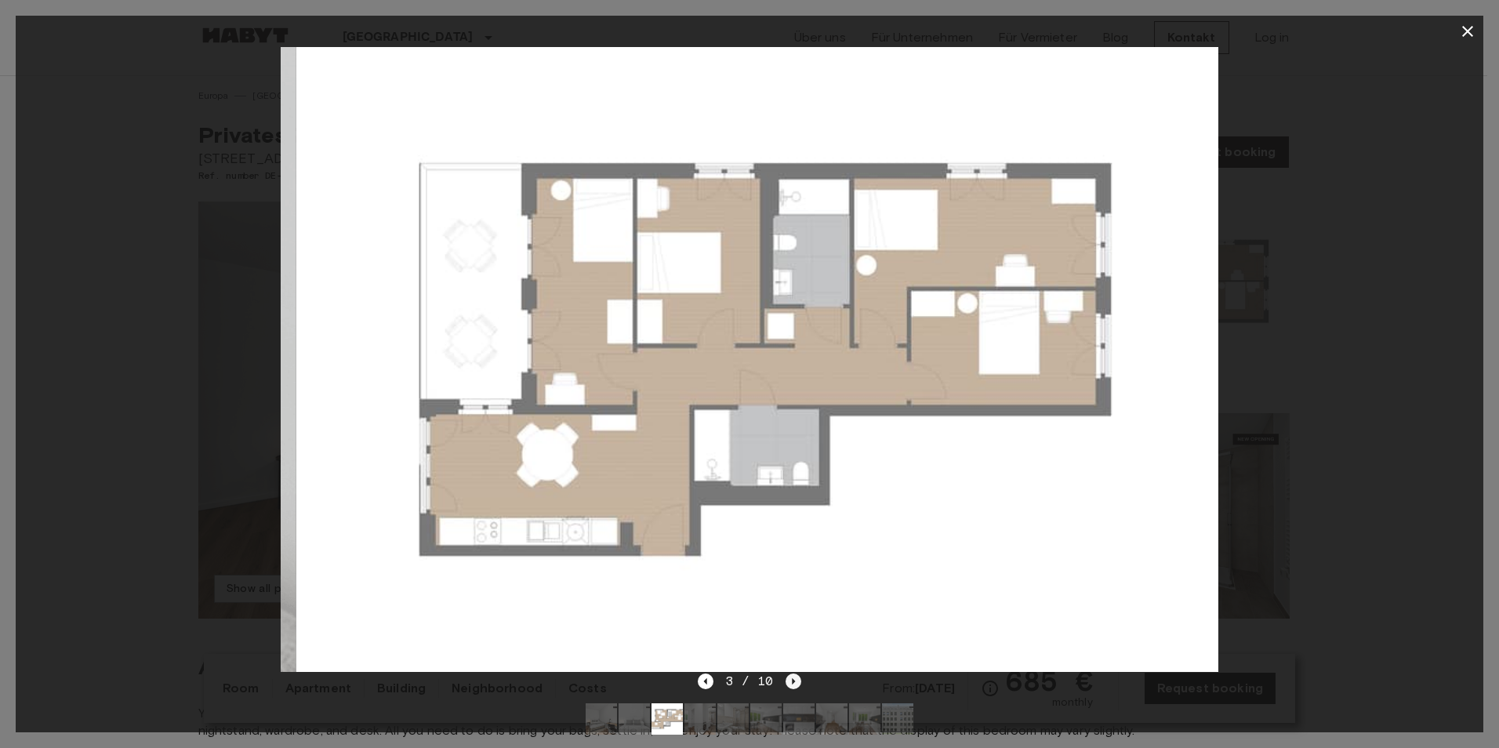
click at [791, 677] on icon "Next image" at bounding box center [793, 681] width 16 height 16
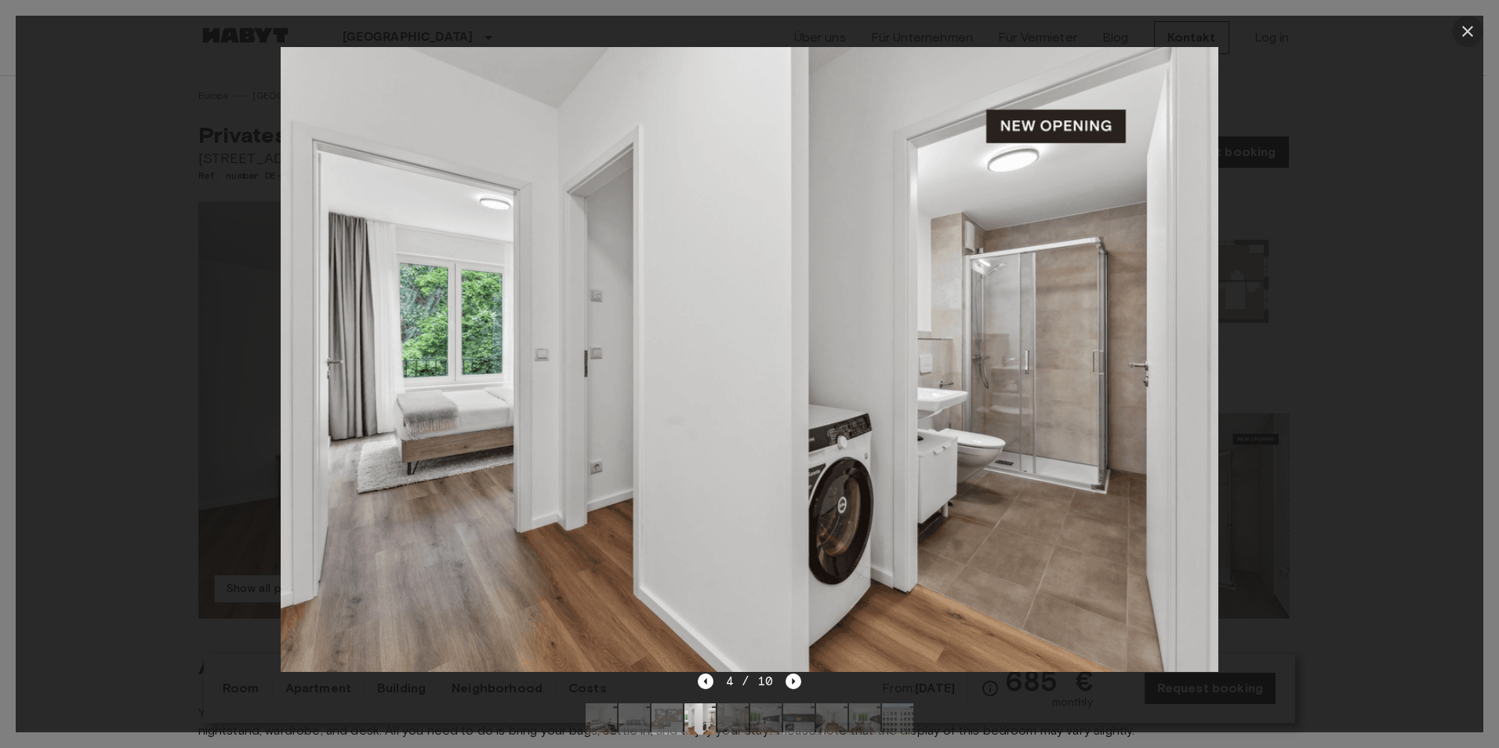
click at [1467, 32] on icon "button" at bounding box center [1467, 31] width 11 height 11
